Goal: Find contact information: Find contact information

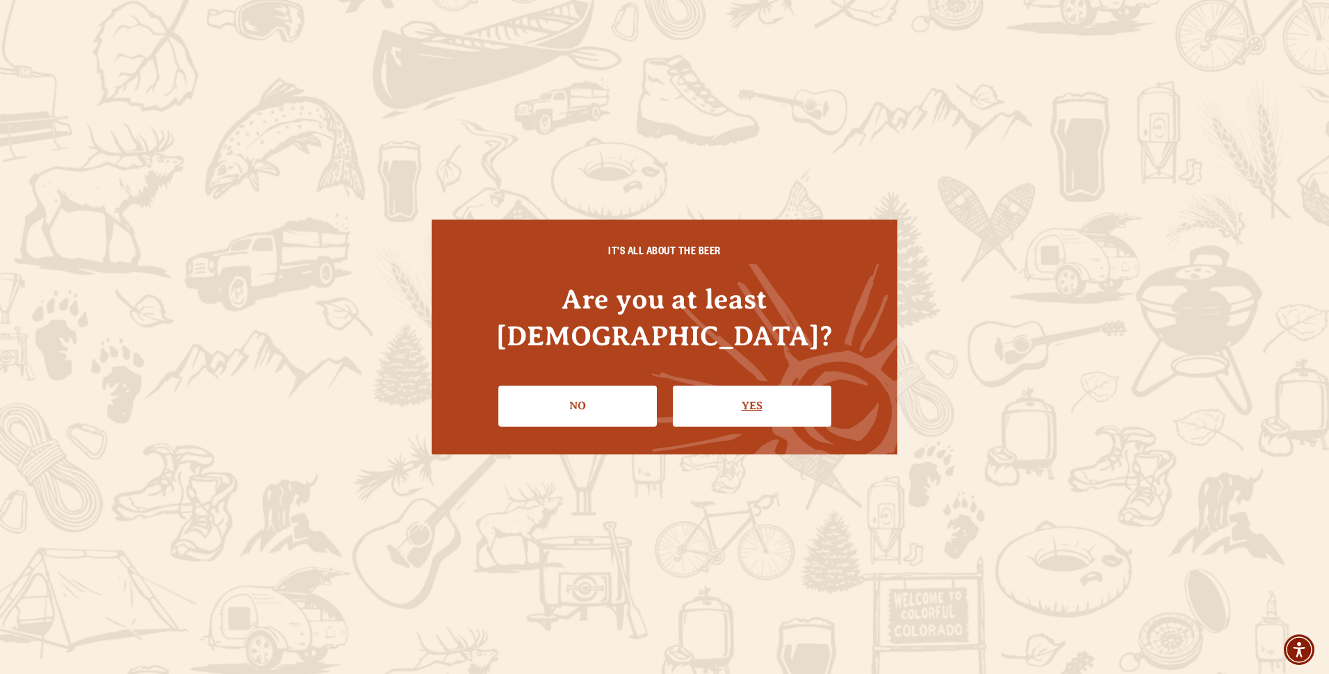
click at [766, 388] on link "Yes" at bounding box center [752, 406] width 158 height 40
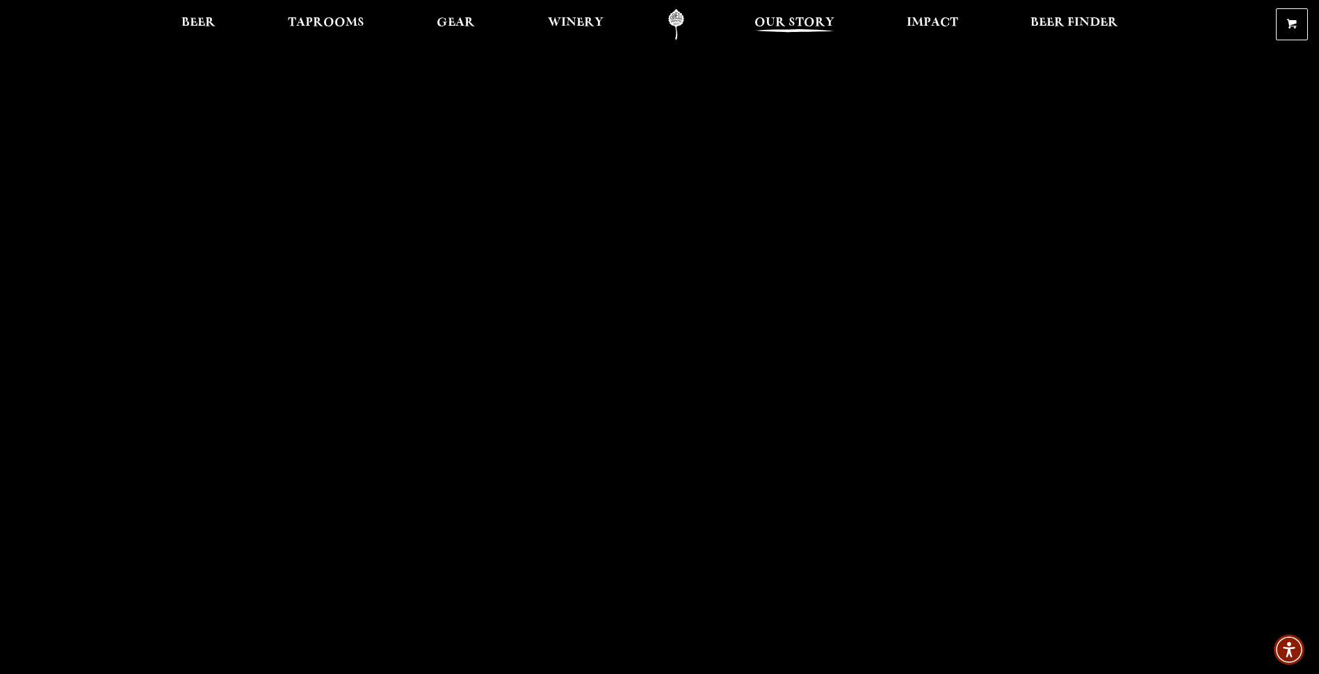
click at [783, 22] on span "Our Story" at bounding box center [794, 22] width 80 height 11
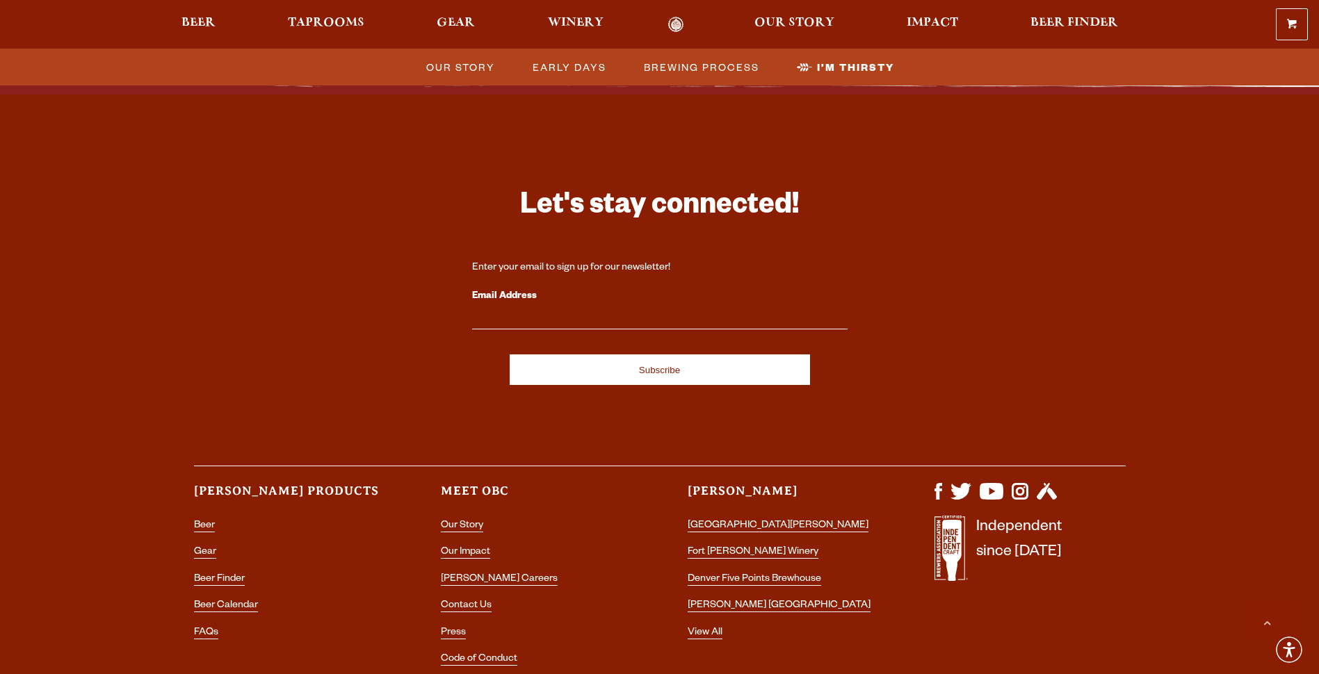
scroll to position [4593, 0]
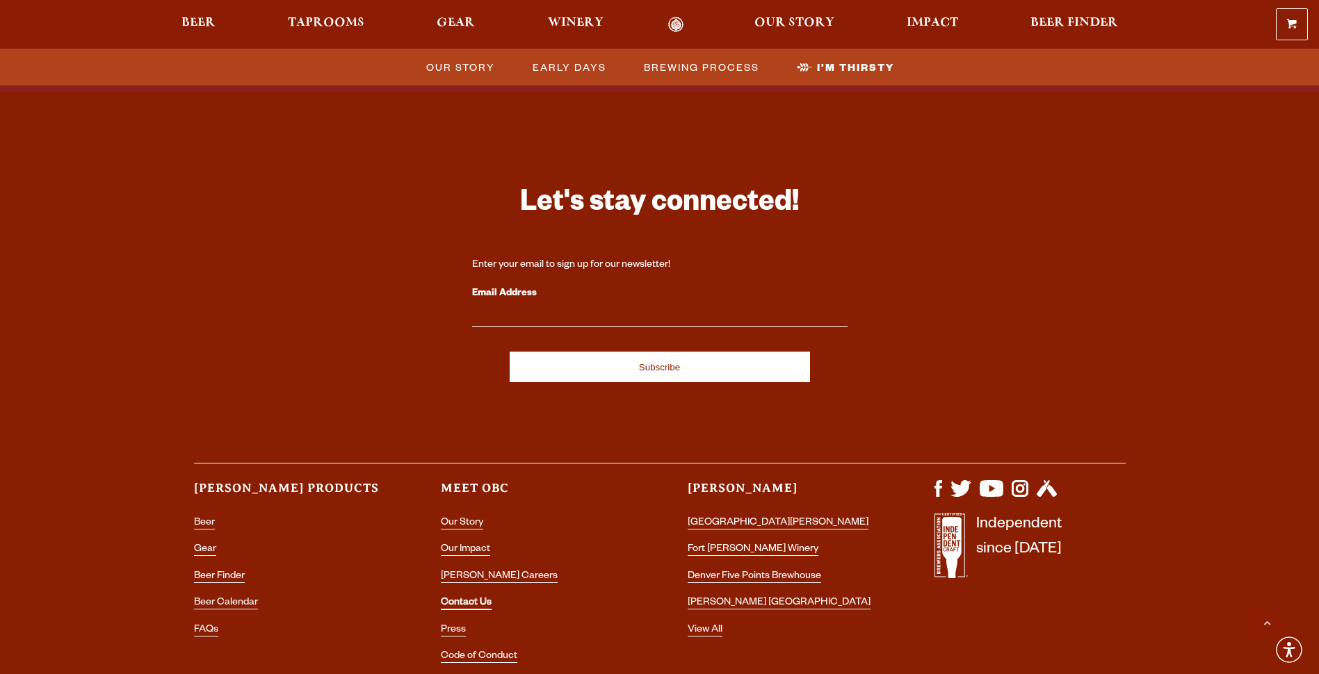
click at [471, 598] on link "Contact Us" at bounding box center [466, 604] width 51 height 13
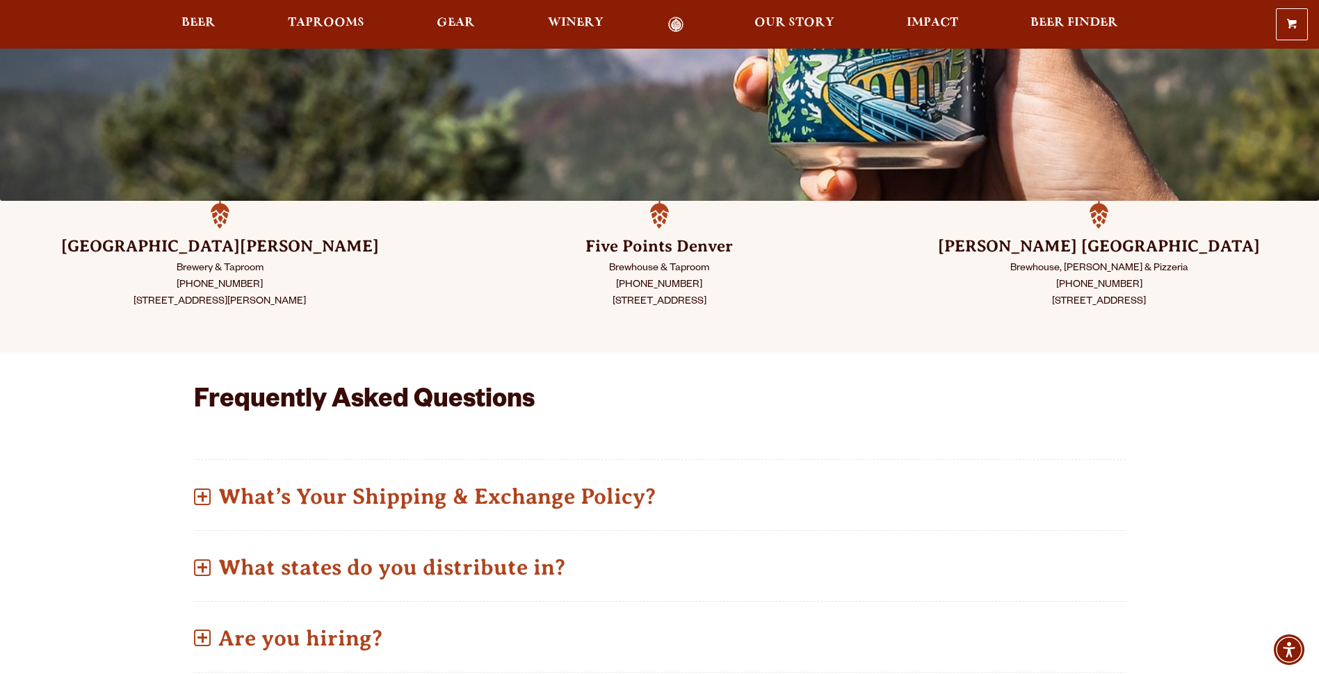
scroll to position [179, 0]
